Goal: Task Accomplishment & Management: Manage account settings

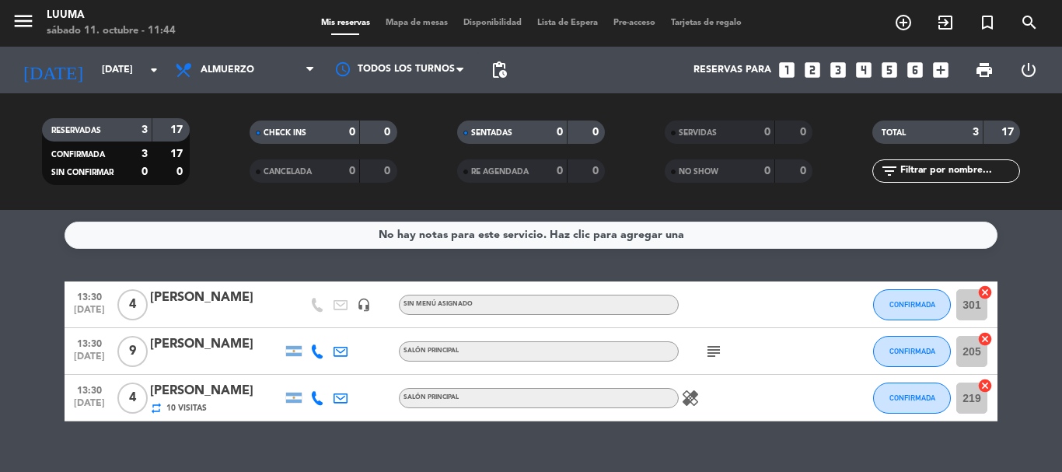
click at [402, 16] on div "Mis reservas Mapa de mesas Disponibilidad Lista de Espera Pre-acceso Tarjetas d…" at bounding box center [531, 23] width 436 height 14
click at [404, 19] on span "Mapa de mesas" at bounding box center [417, 23] width 78 height 9
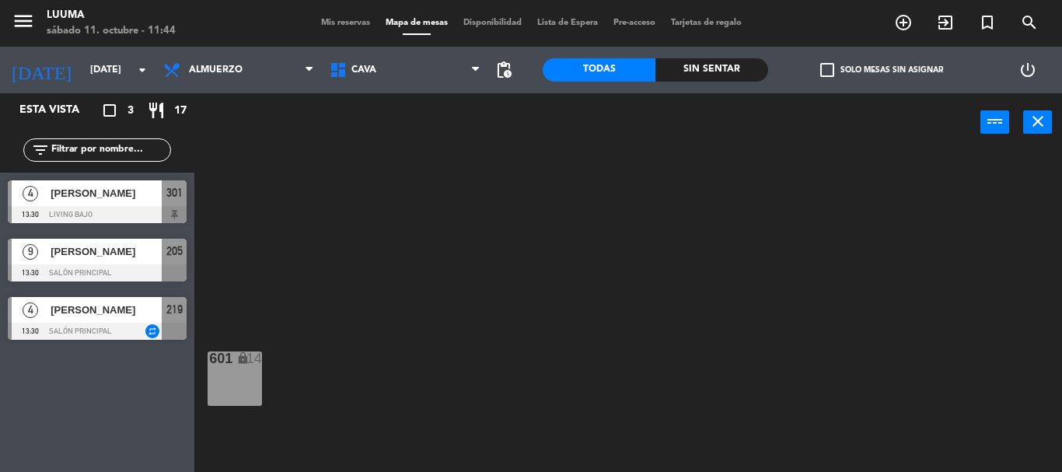
click at [350, 20] on span "Mis reservas" at bounding box center [345, 23] width 65 height 9
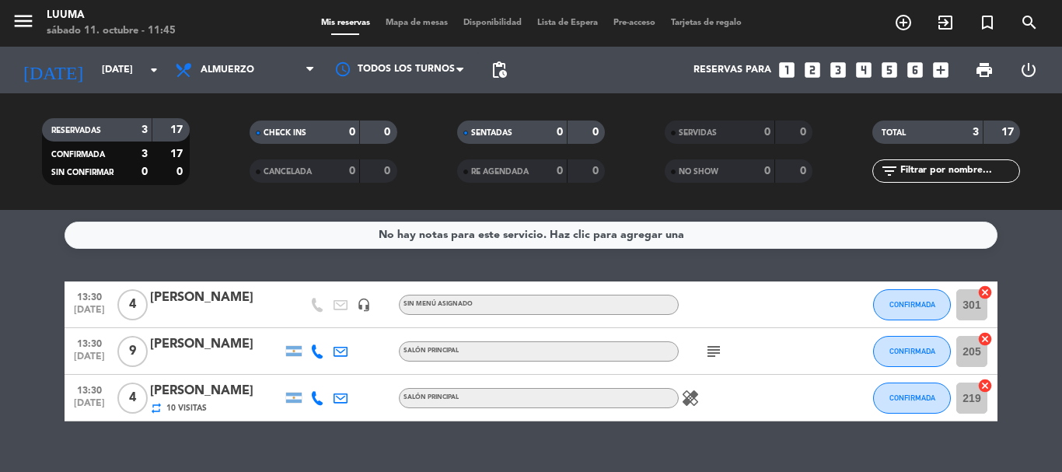
click at [408, 27] on span "Mapa de mesas" at bounding box center [417, 23] width 78 height 9
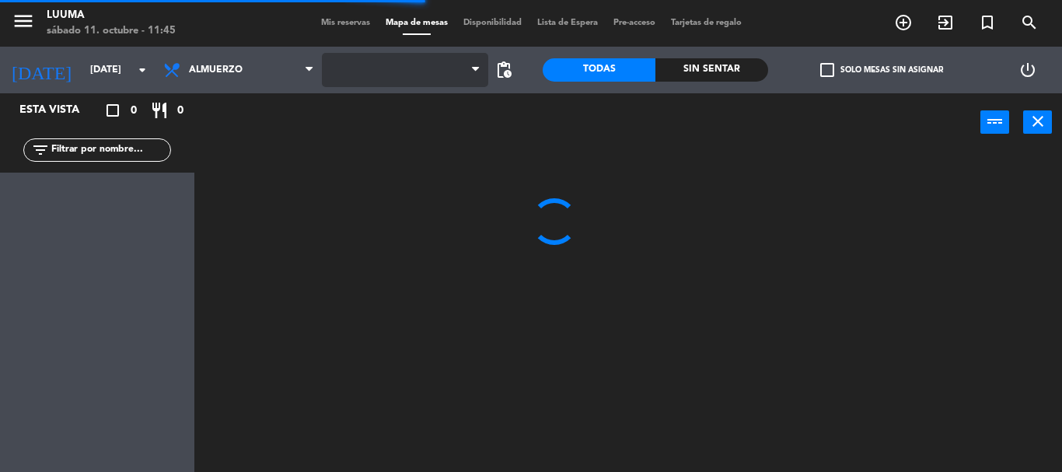
click at [380, 66] on span at bounding box center [405, 70] width 166 height 34
click at [373, 74] on span "Cava" at bounding box center [364, 70] width 25 height 11
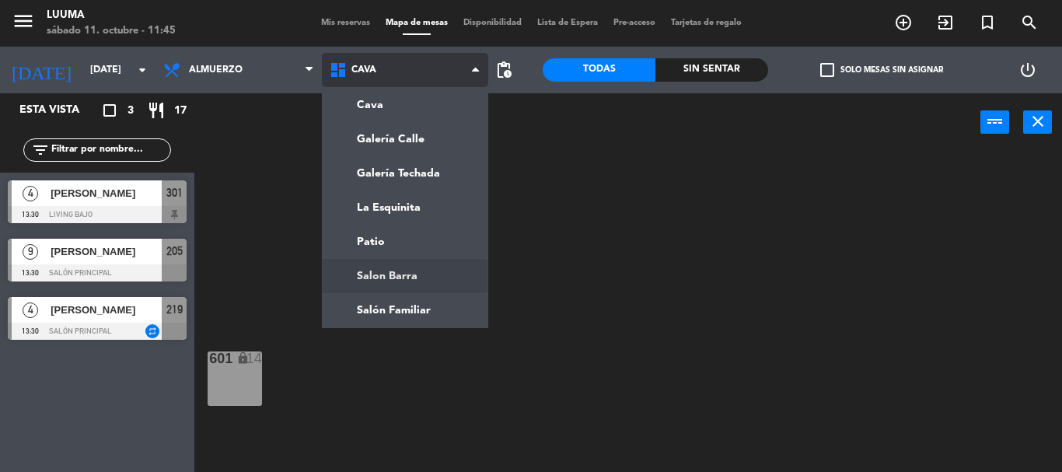
click at [401, 275] on ng-component "menu Luuma [DATE] 11. octubre - 11:45 Mis reservas Mapa de mesas Disponibilidad…" at bounding box center [531, 236] width 1062 height 472
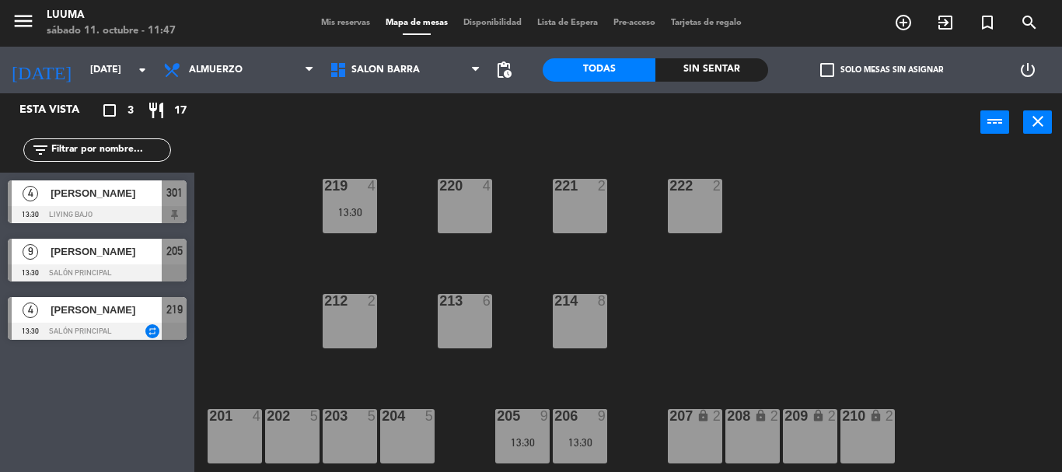
click at [295, 132] on div "power_input close" at bounding box center [587, 122] width 786 height 59
click at [492, 157] on div "220 4 221 2 219 4 13:30 222 2 213 6 214 8 212 2 201 4 202 5 203 5 204 5 205 9 1…" at bounding box center [633, 312] width 857 height 320
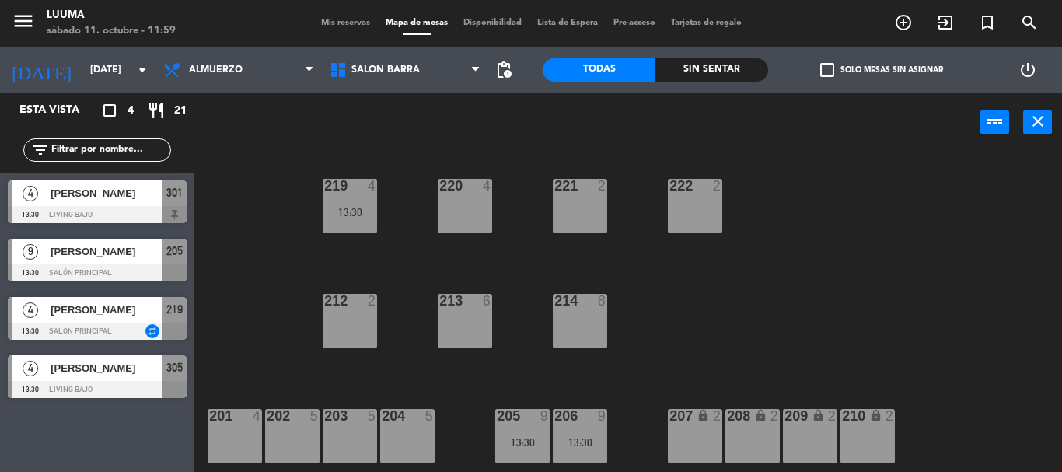
click at [351, 25] on span "Mis reservas" at bounding box center [345, 23] width 65 height 9
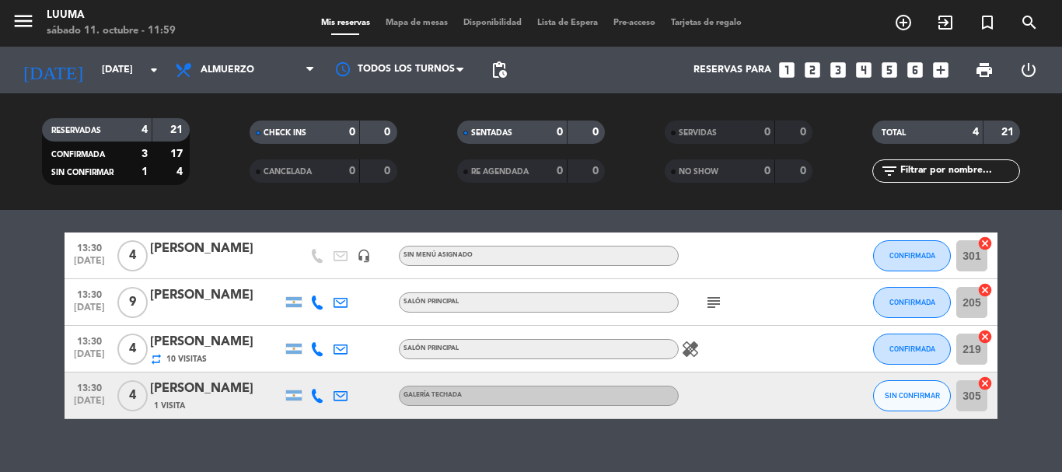
scroll to position [74, 0]
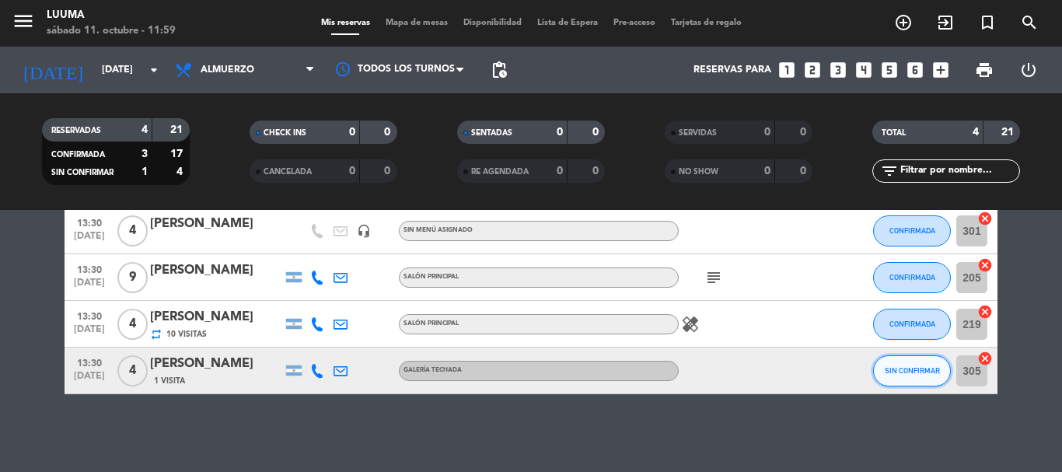
click at [926, 371] on span "SIN CONFIRMAR" at bounding box center [912, 370] width 55 height 9
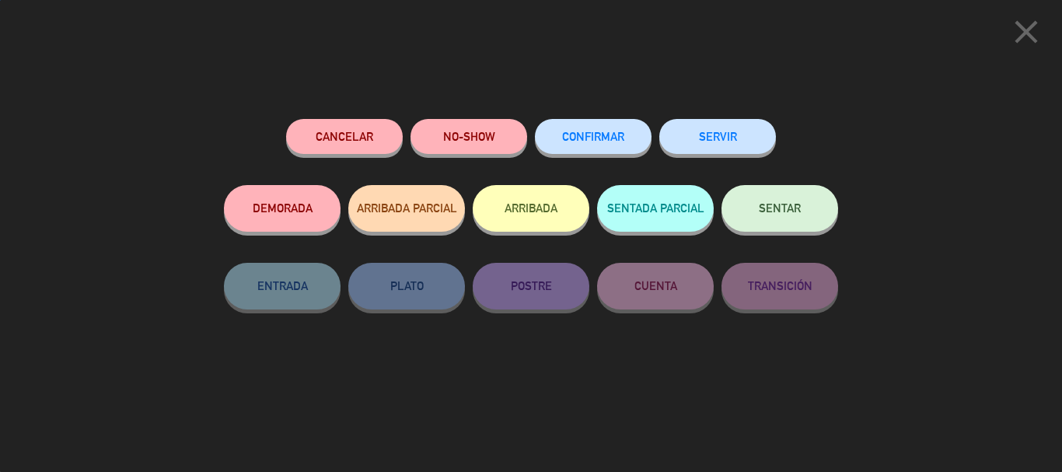
click at [602, 139] on span "CONFIRMAR" at bounding box center [593, 136] width 62 height 13
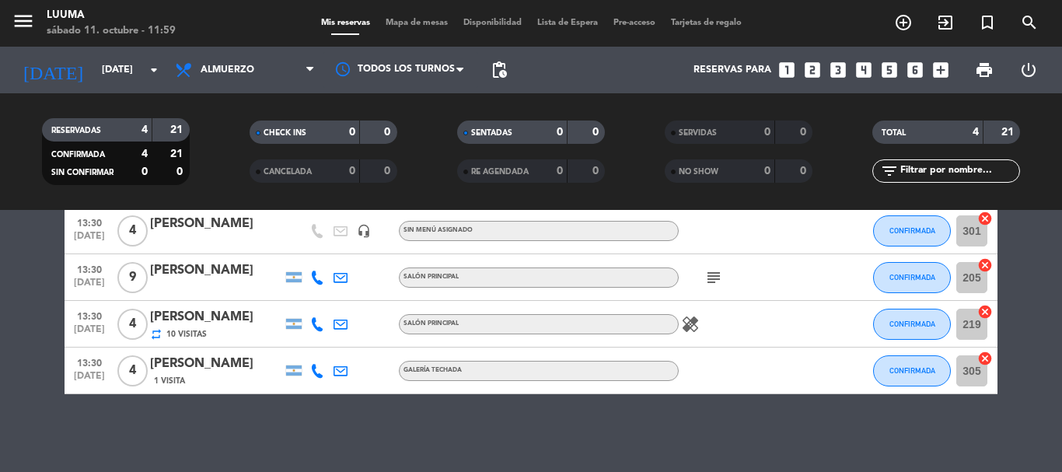
scroll to position [0, 0]
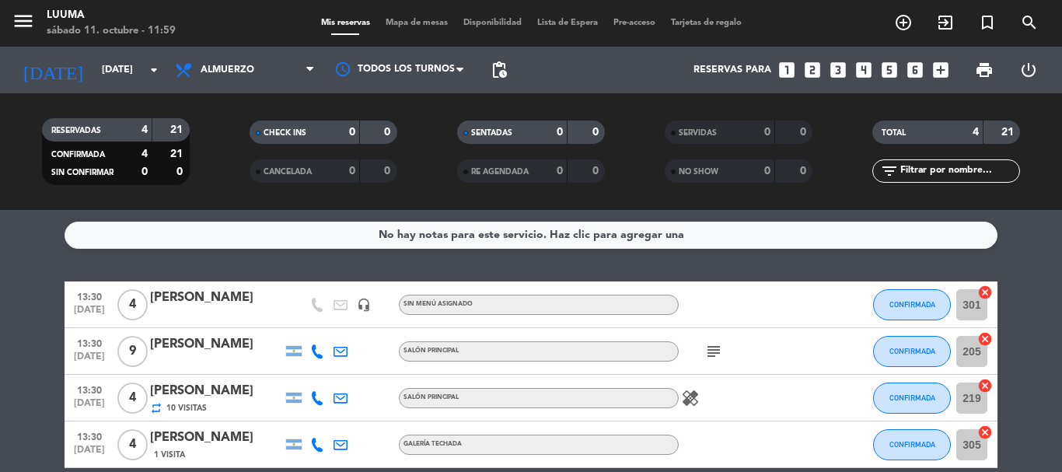
click at [727, 356] on div "subject" at bounding box center [749, 351] width 140 height 46
click at [712, 352] on icon "subject" at bounding box center [714, 351] width 19 height 19
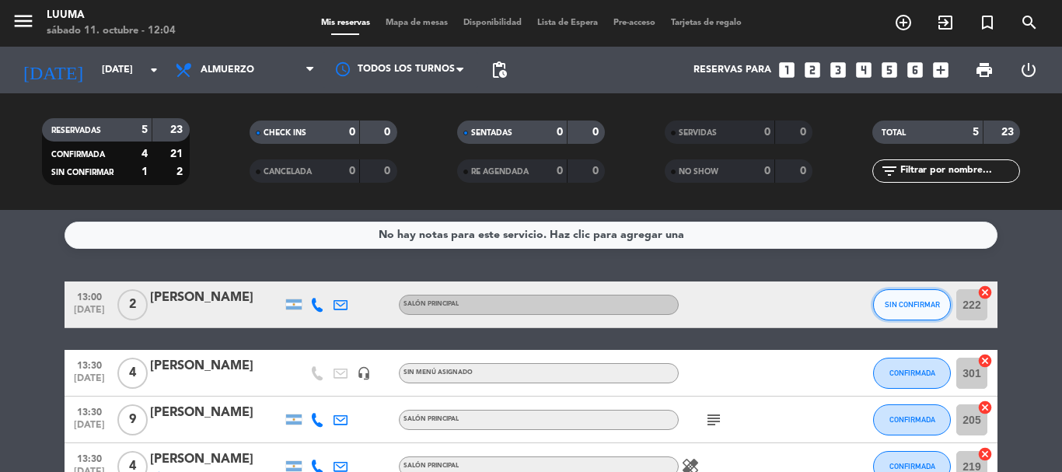
click at [915, 294] on button "SIN CONFIRMAR" at bounding box center [912, 304] width 78 height 31
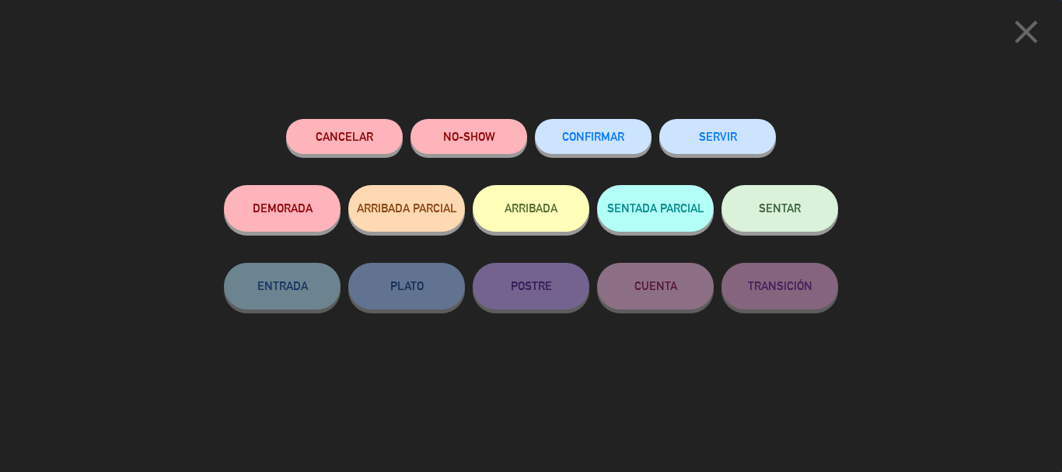
click at [565, 140] on span "CONFIRMAR" at bounding box center [593, 136] width 62 height 13
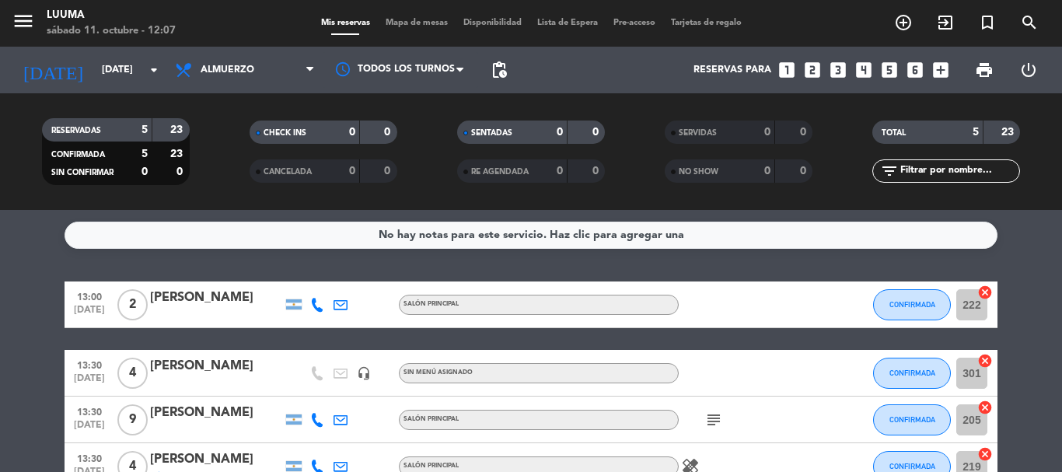
click at [261, 198] on div "RESERVADAS 5 23 CONFIRMADA 5 23 SIN CONFIRMAR 0 0 CHECK INS 0 0 CANCELADA 0 0 S…" at bounding box center [531, 151] width 1062 height 117
